Goal: Check status: Check status

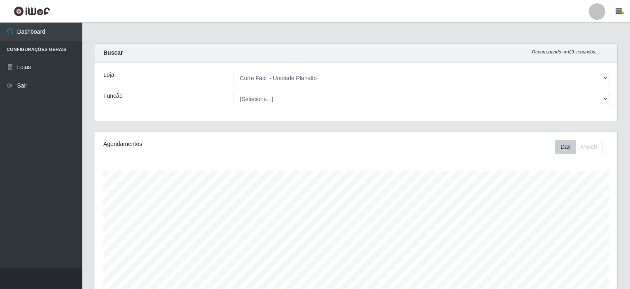
select select "202"
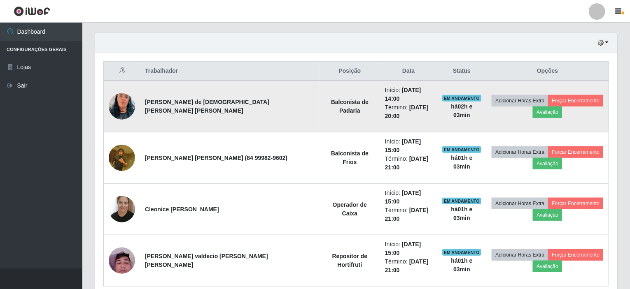
scroll to position [171, 522]
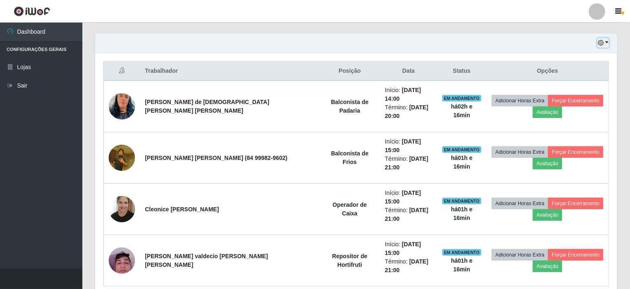
click at [606, 42] on button "button" at bounding box center [603, 42] width 12 height 9
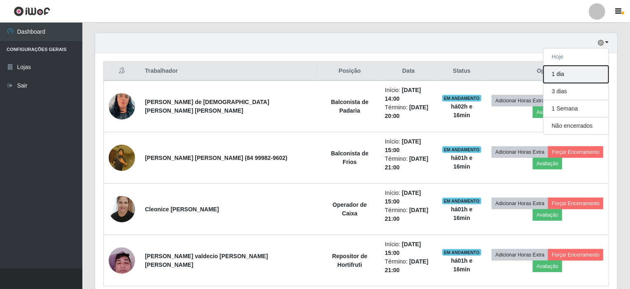
click at [565, 72] on button "1 dia" at bounding box center [575, 74] width 65 height 17
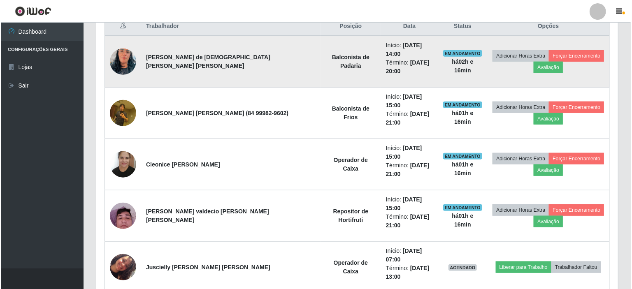
scroll to position [444, 0]
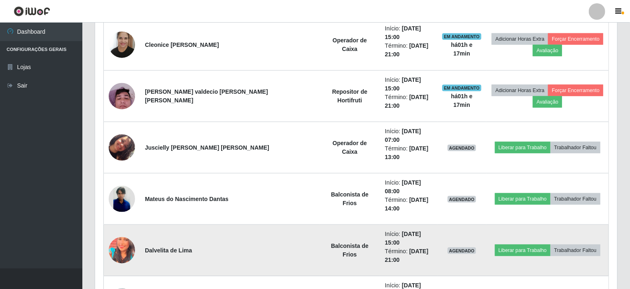
click at [124, 234] on img at bounding box center [122, 250] width 26 height 33
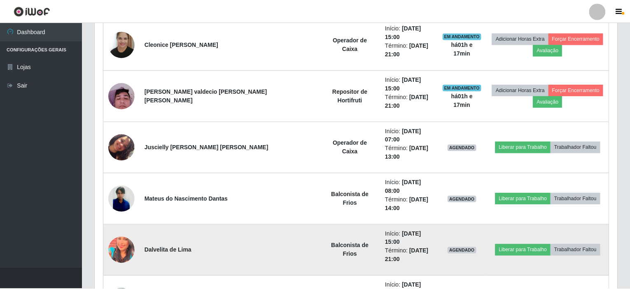
scroll to position [171, 518]
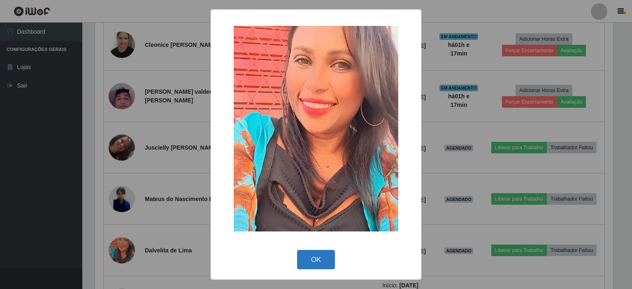
click at [325, 267] on button "OK" at bounding box center [316, 259] width 38 height 19
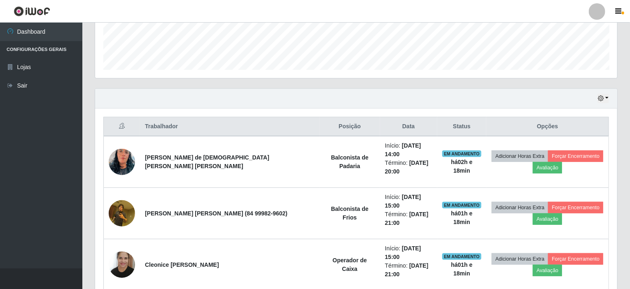
scroll to position [239, 0]
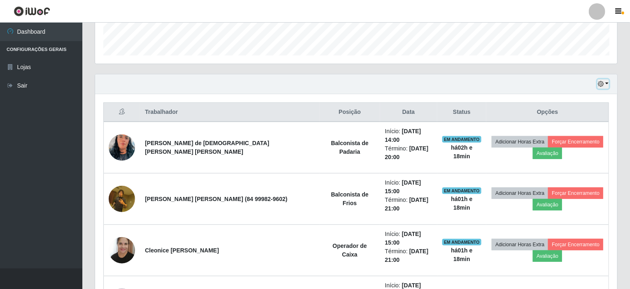
click at [608, 84] on button "button" at bounding box center [603, 83] width 12 height 9
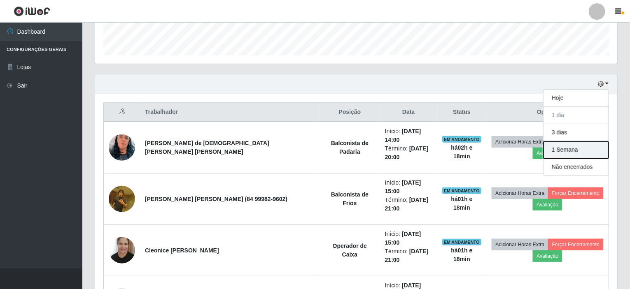
click at [569, 146] on button "1 Semana" at bounding box center [575, 150] width 65 height 17
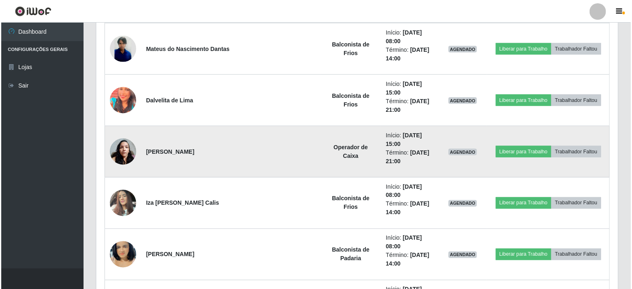
scroll to position [609, 0]
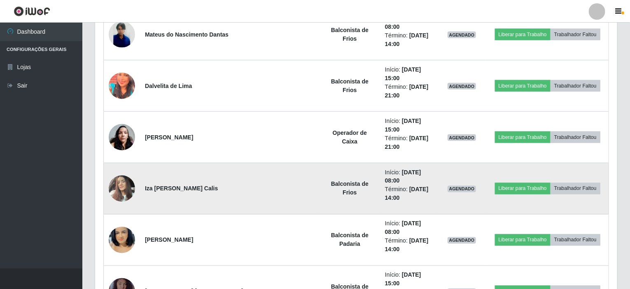
click at [122, 171] on img at bounding box center [122, 188] width 26 height 35
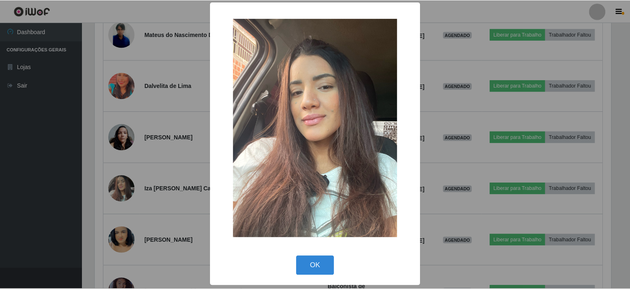
scroll to position [2, 0]
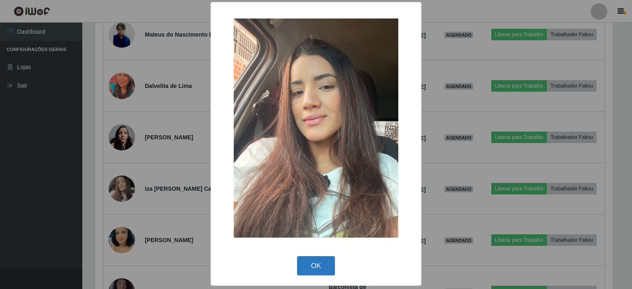
click at [316, 266] on button "OK" at bounding box center [316, 265] width 38 height 19
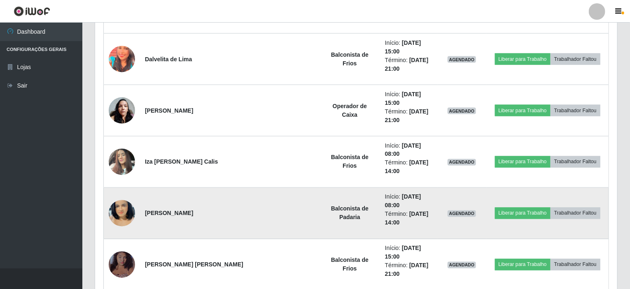
scroll to position [650, 0]
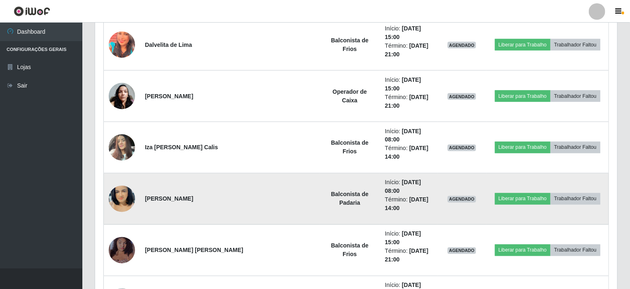
click at [125, 176] on img at bounding box center [122, 199] width 26 height 47
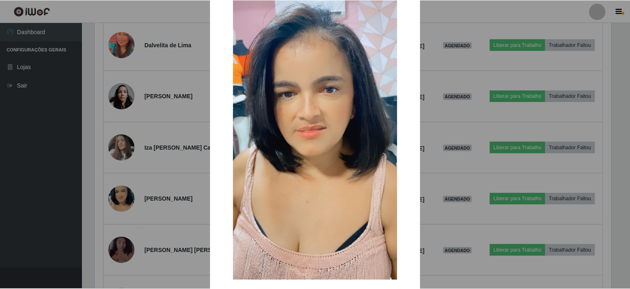
scroll to position [75, 0]
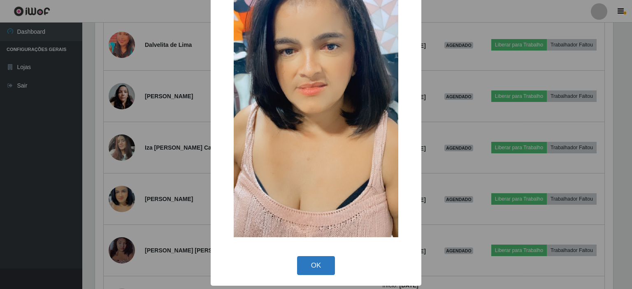
click at [314, 266] on button "OK" at bounding box center [316, 265] width 38 height 19
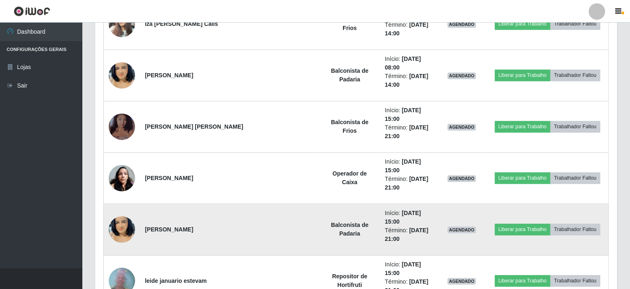
scroll to position [815, 0]
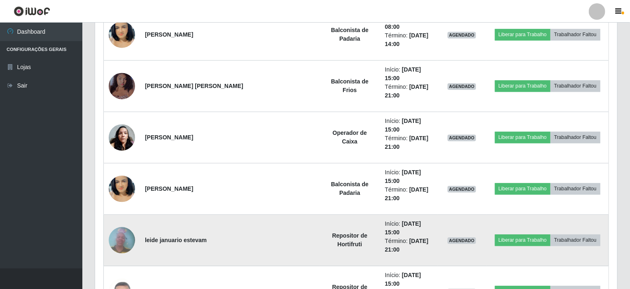
click at [130, 223] on img at bounding box center [122, 240] width 26 height 35
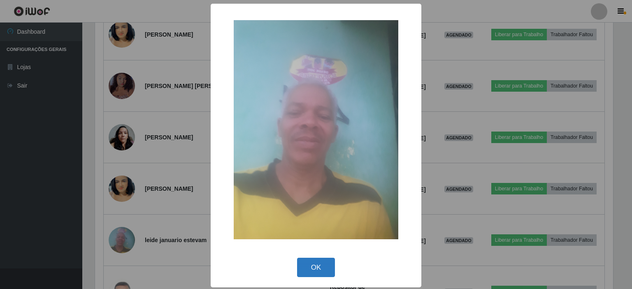
click at [316, 270] on button "OK" at bounding box center [316, 267] width 38 height 19
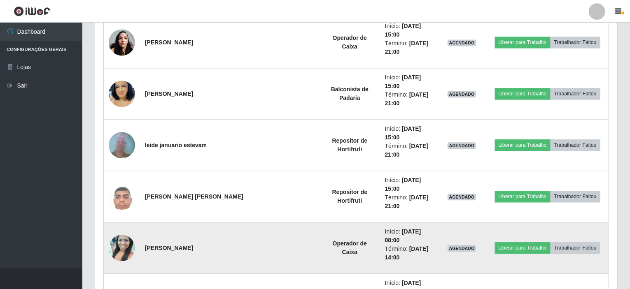
scroll to position [938, 0]
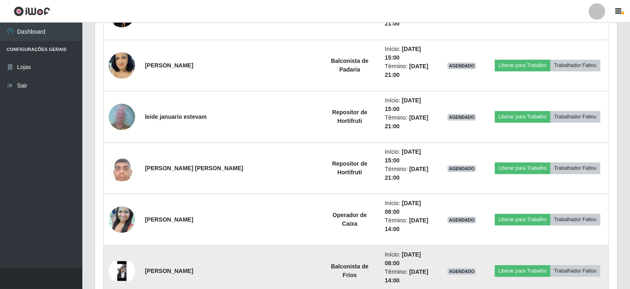
click at [126, 261] on img at bounding box center [122, 271] width 26 height 20
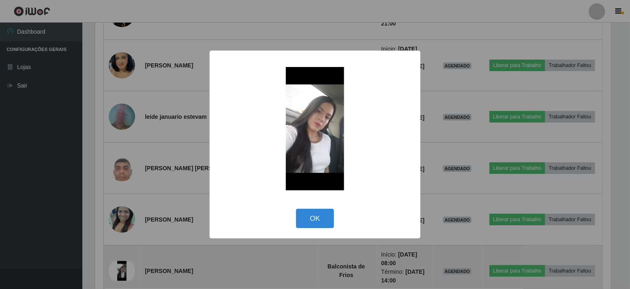
scroll to position [171, 518]
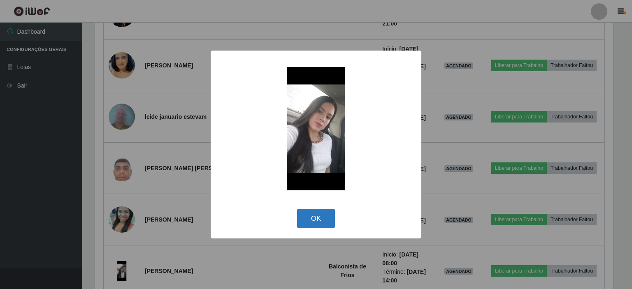
click at [308, 222] on button "OK" at bounding box center [316, 218] width 38 height 19
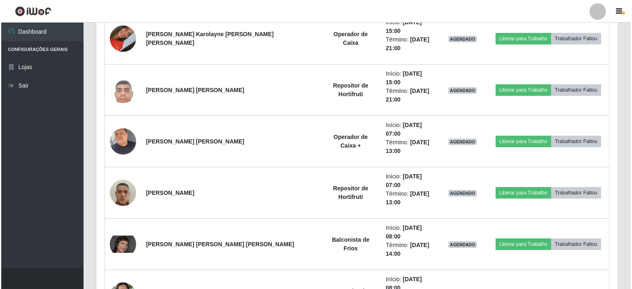
scroll to position [1391, 0]
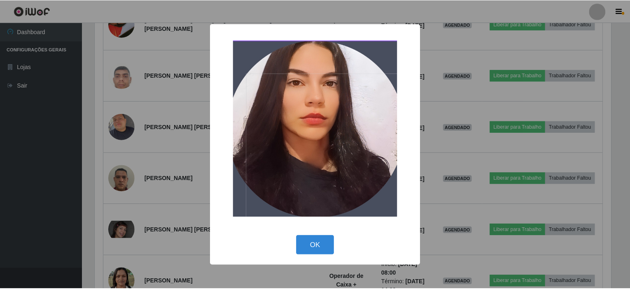
scroll to position [171, 518]
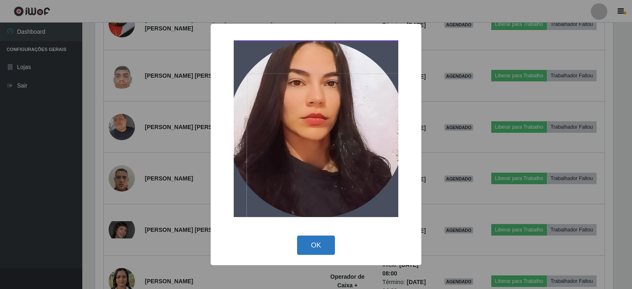
click at [318, 245] on button "OK" at bounding box center [316, 245] width 38 height 19
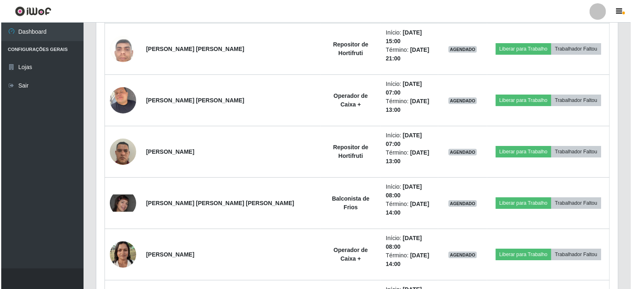
scroll to position [1432, 0]
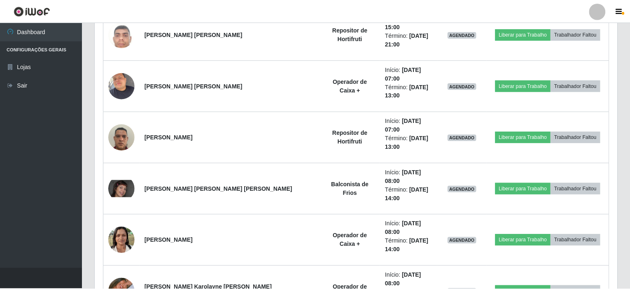
scroll to position [171, 518]
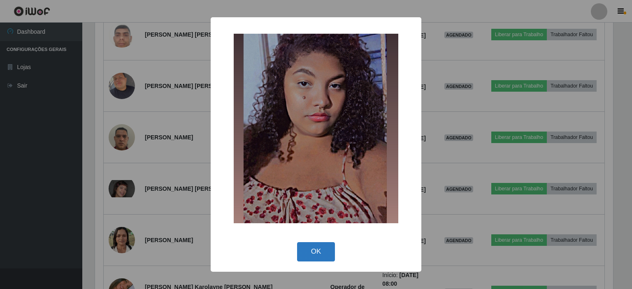
click at [315, 258] on button "OK" at bounding box center [316, 251] width 38 height 19
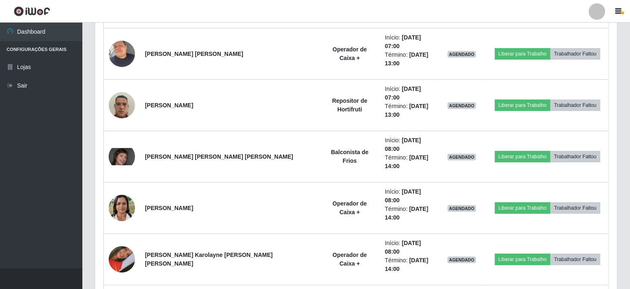
scroll to position [1473, 0]
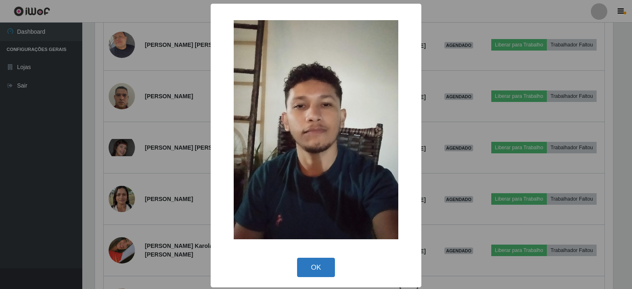
click at [325, 261] on button "OK" at bounding box center [316, 267] width 38 height 19
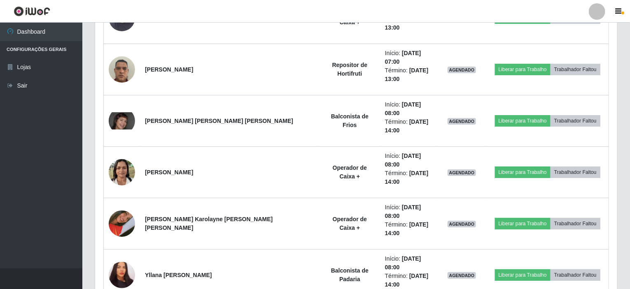
scroll to position [1514, 0]
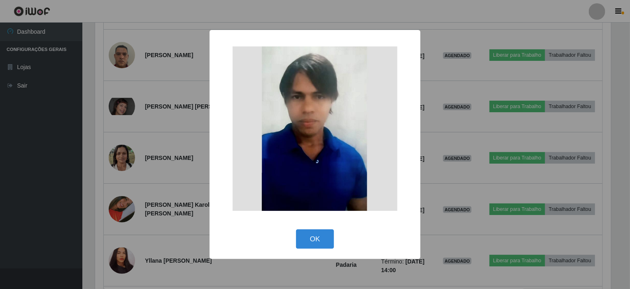
scroll to position [171, 518]
click at [320, 236] on button "OK" at bounding box center [316, 239] width 38 height 19
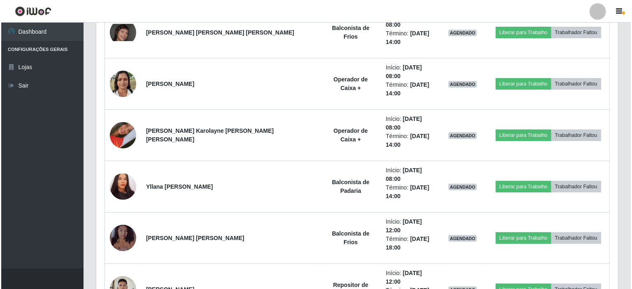
scroll to position [1597, 0]
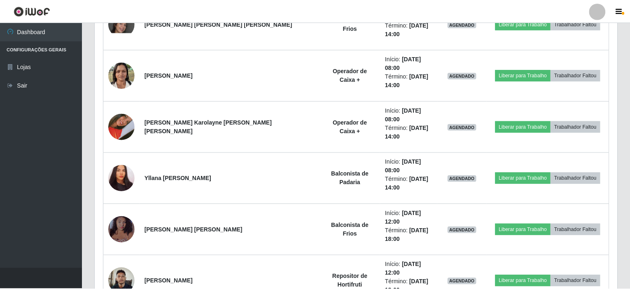
scroll to position [171, 518]
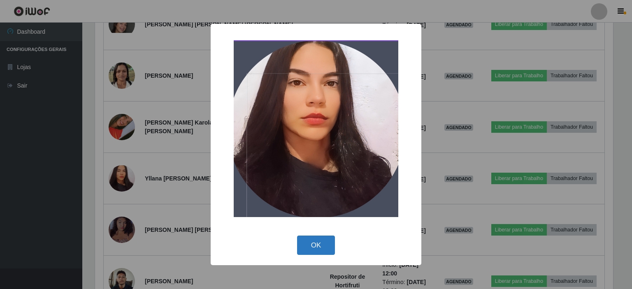
click at [329, 242] on button "OK" at bounding box center [316, 245] width 38 height 19
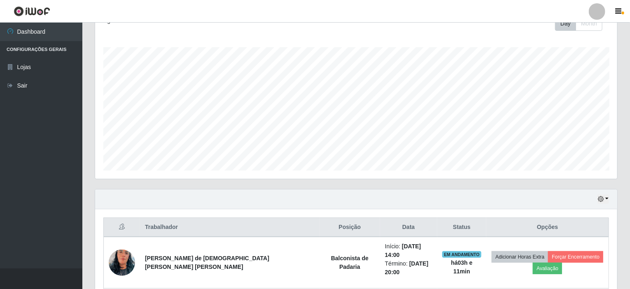
scroll to position [165, 0]
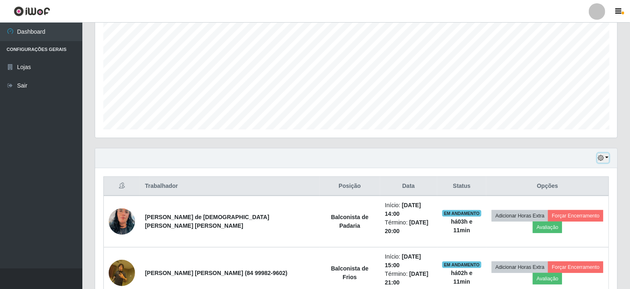
click at [606, 156] on button "button" at bounding box center [603, 157] width 12 height 9
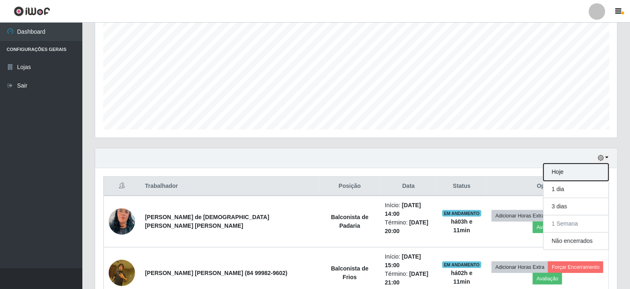
click at [570, 171] on button "Hoje" at bounding box center [575, 172] width 65 height 17
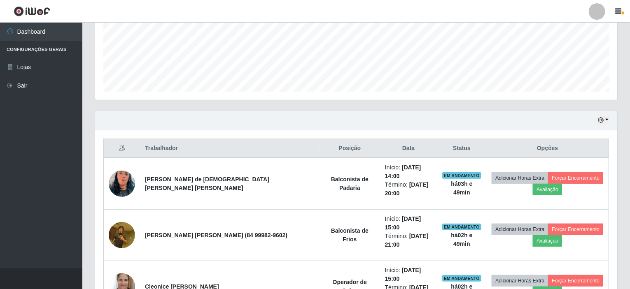
scroll to position [198, 0]
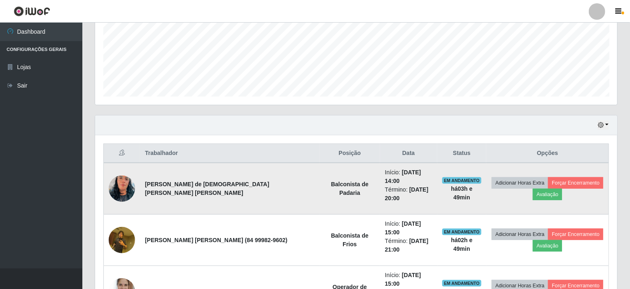
click at [131, 180] on img at bounding box center [122, 188] width 26 height 47
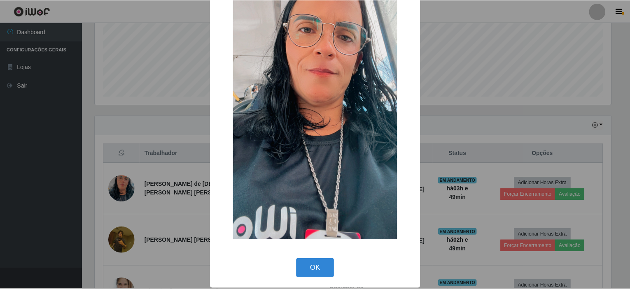
scroll to position [75, 0]
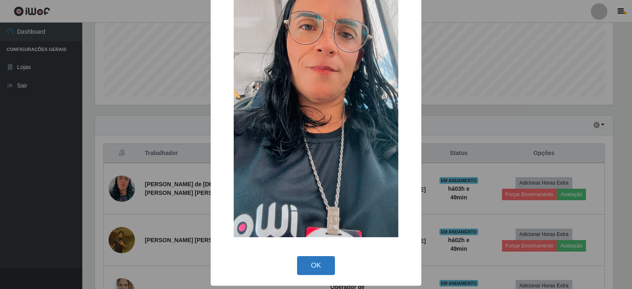
click at [319, 267] on button "OK" at bounding box center [316, 265] width 38 height 19
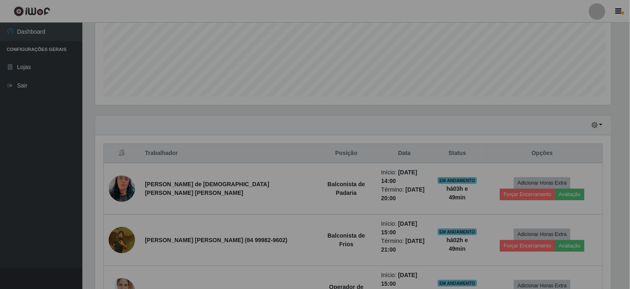
scroll to position [171, 522]
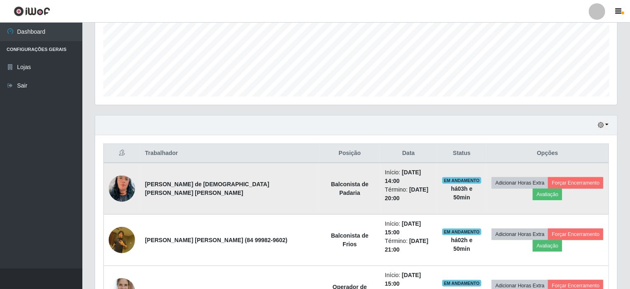
click at [125, 179] on img at bounding box center [122, 188] width 26 height 47
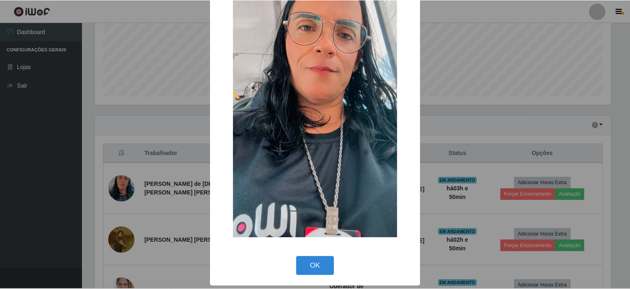
scroll to position [75, 0]
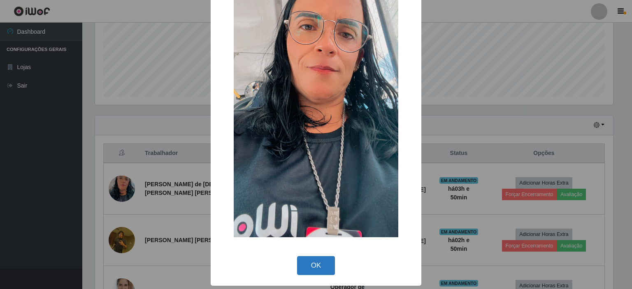
click at [308, 270] on button "OK" at bounding box center [316, 265] width 38 height 19
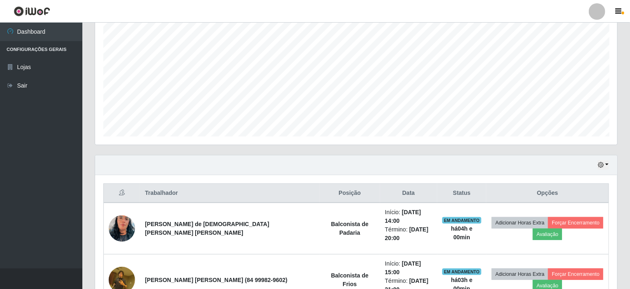
scroll to position [156, 0]
